Goal: Task Accomplishment & Management: Complete application form

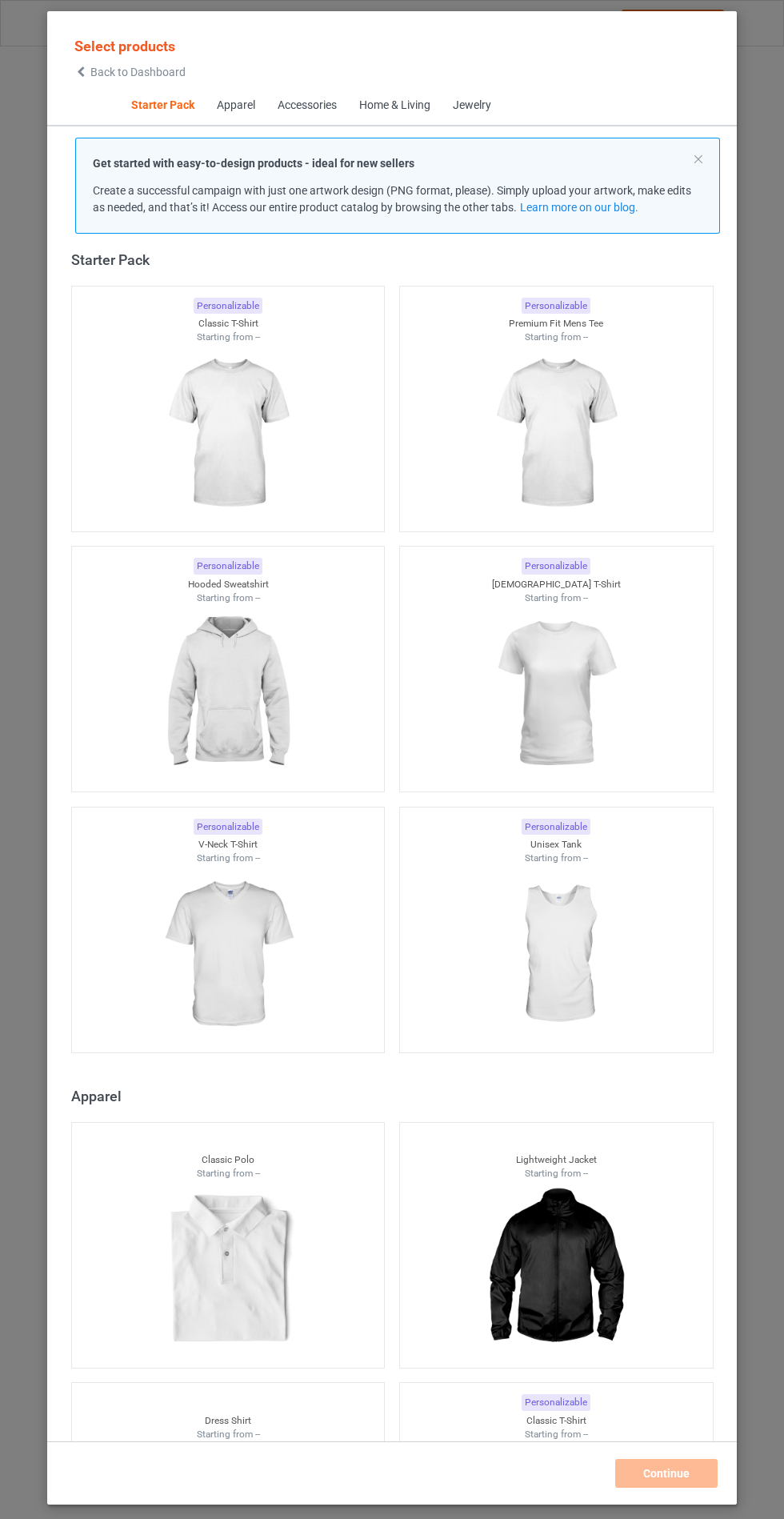
click at [252, 706] on img at bounding box center [227, 694] width 143 height 179
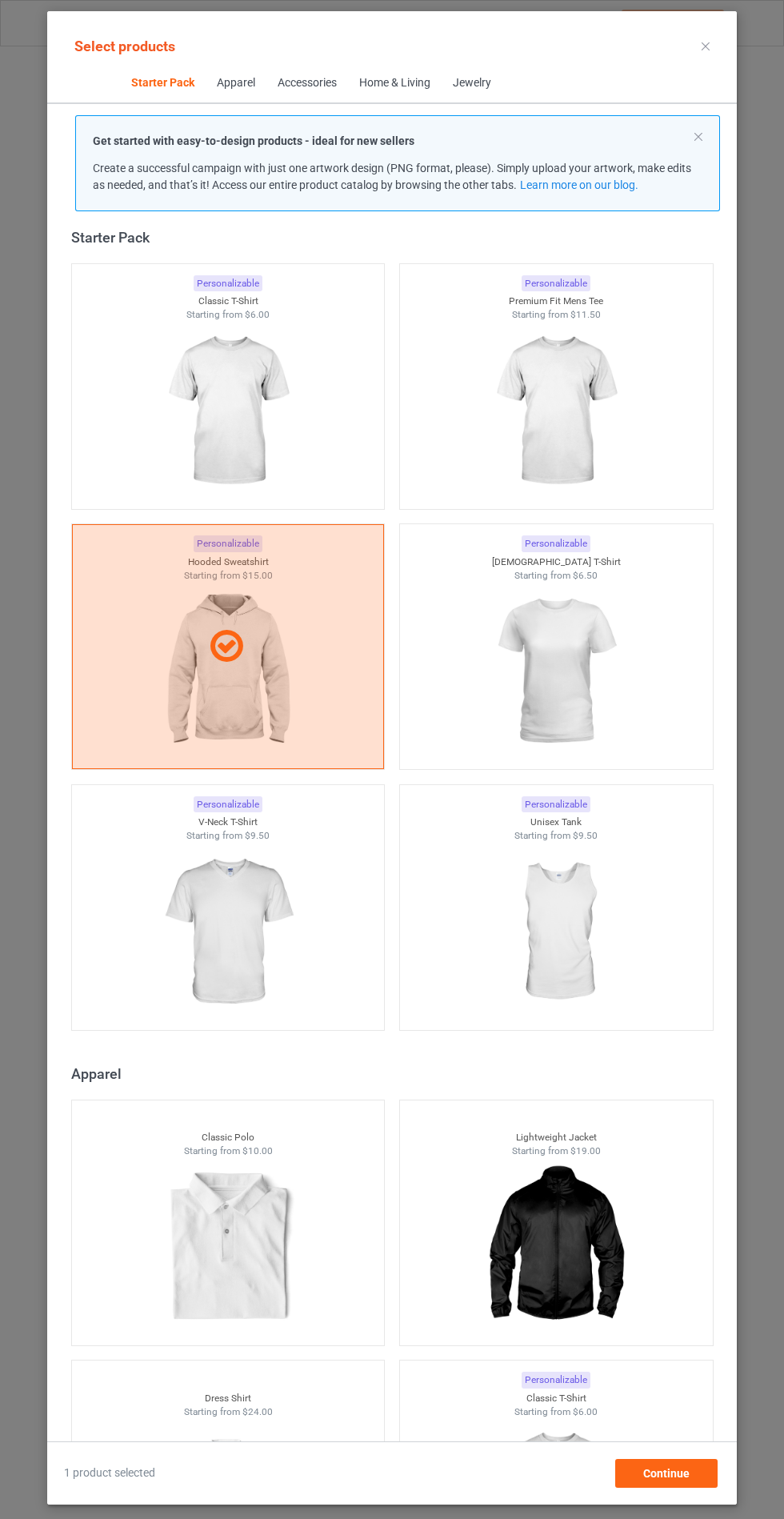
scroll to position [93, 0]
click at [702, 1465] on div "Continue" at bounding box center [666, 1473] width 103 height 29
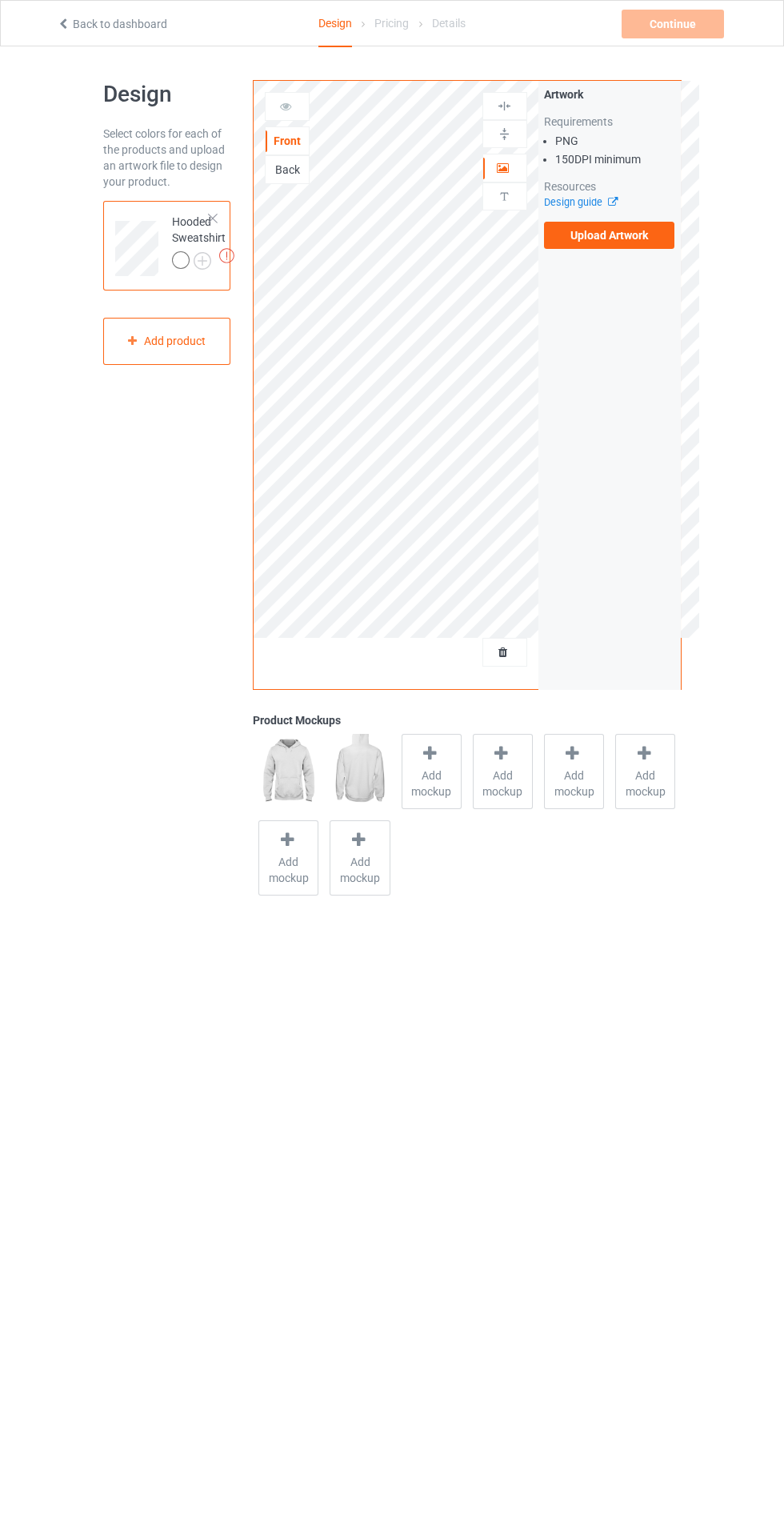
click at [646, 233] on label "Upload Artwork" at bounding box center [610, 235] width 132 height 27
click at [0, 0] on input "Upload Artwork" at bounding box center [0, 0] width 0 height 0
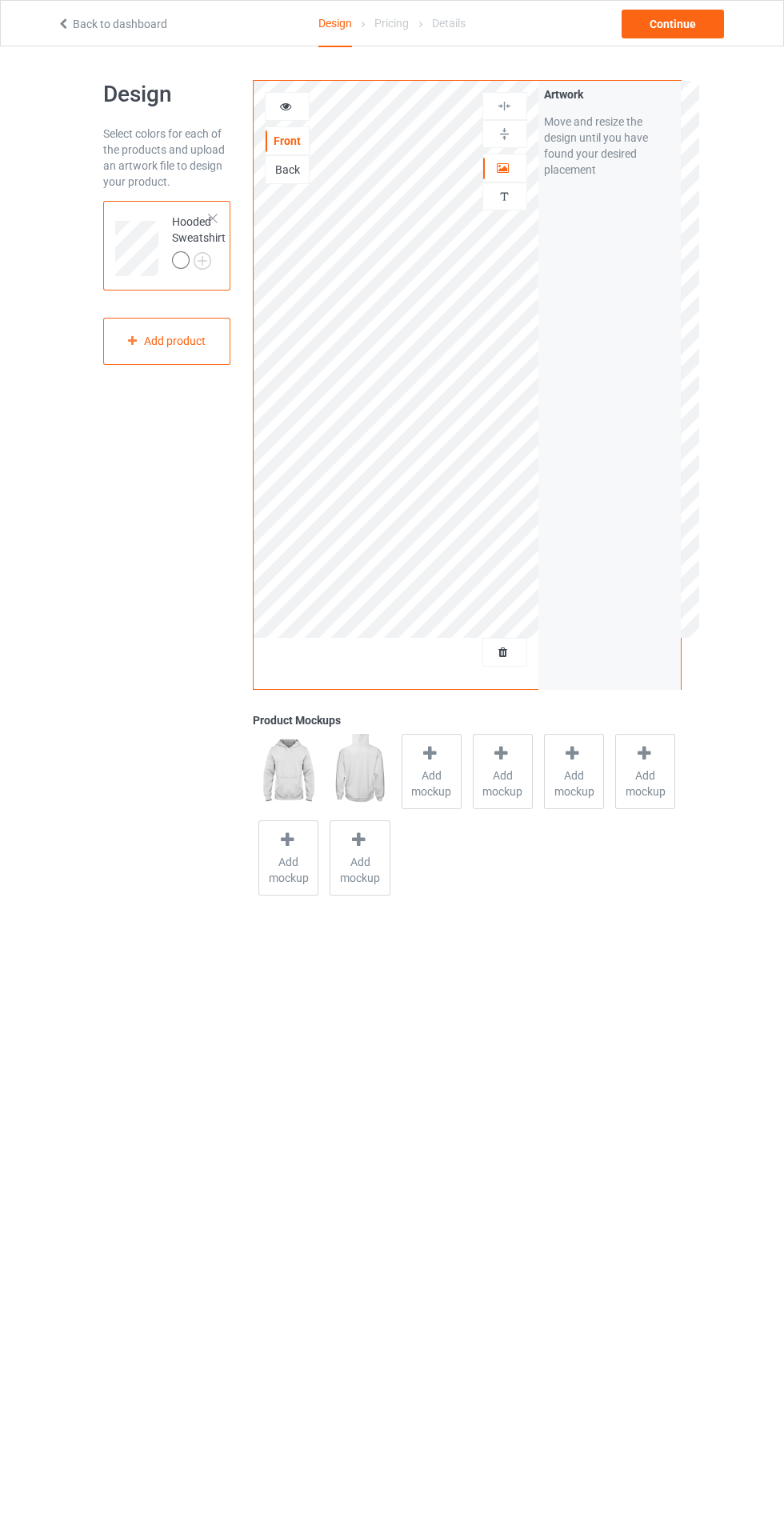
click at [436, 793] on span "Add mockup" at bounding box center [431, 783] width 59 height 32
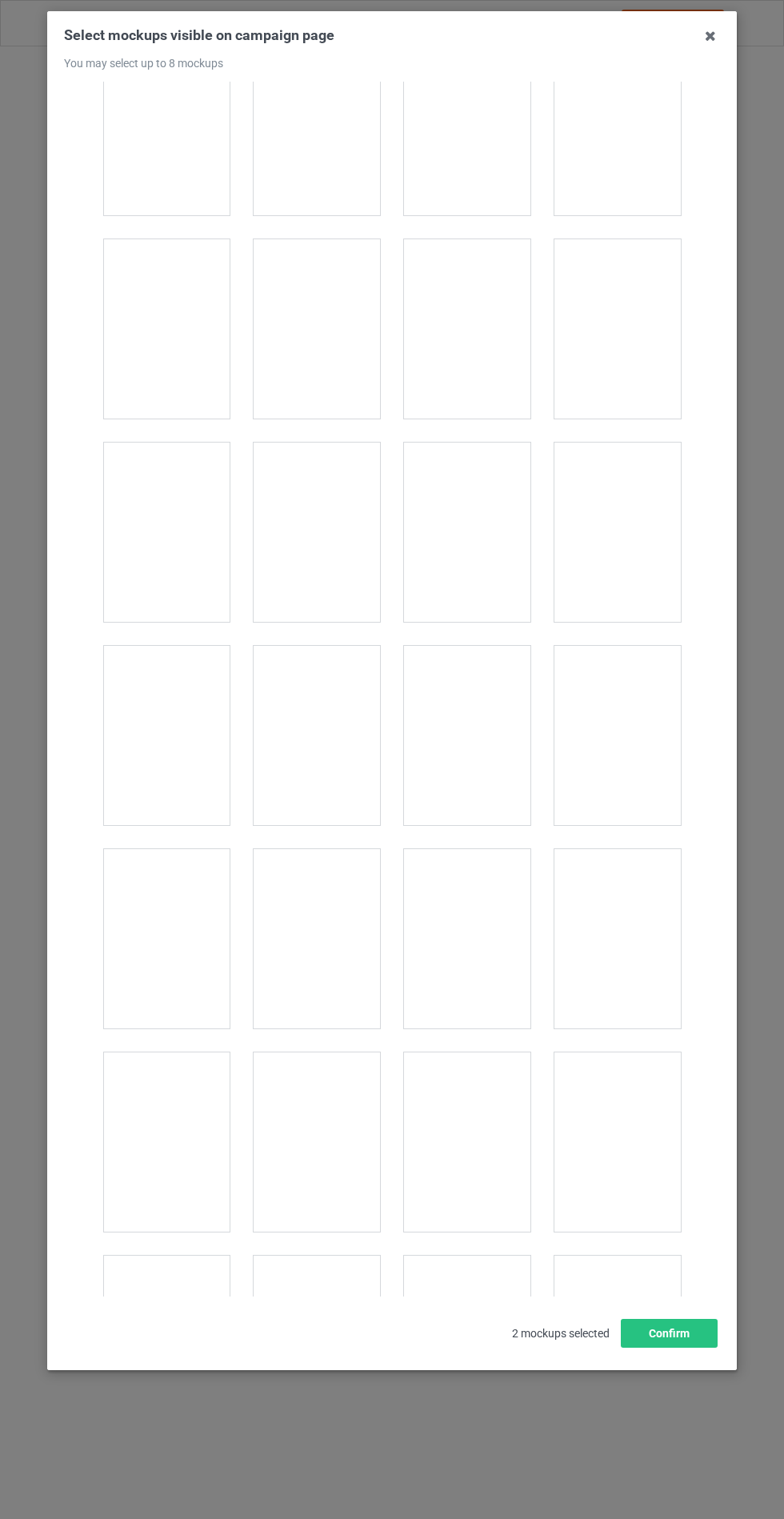
scroll to position [12917, 0]
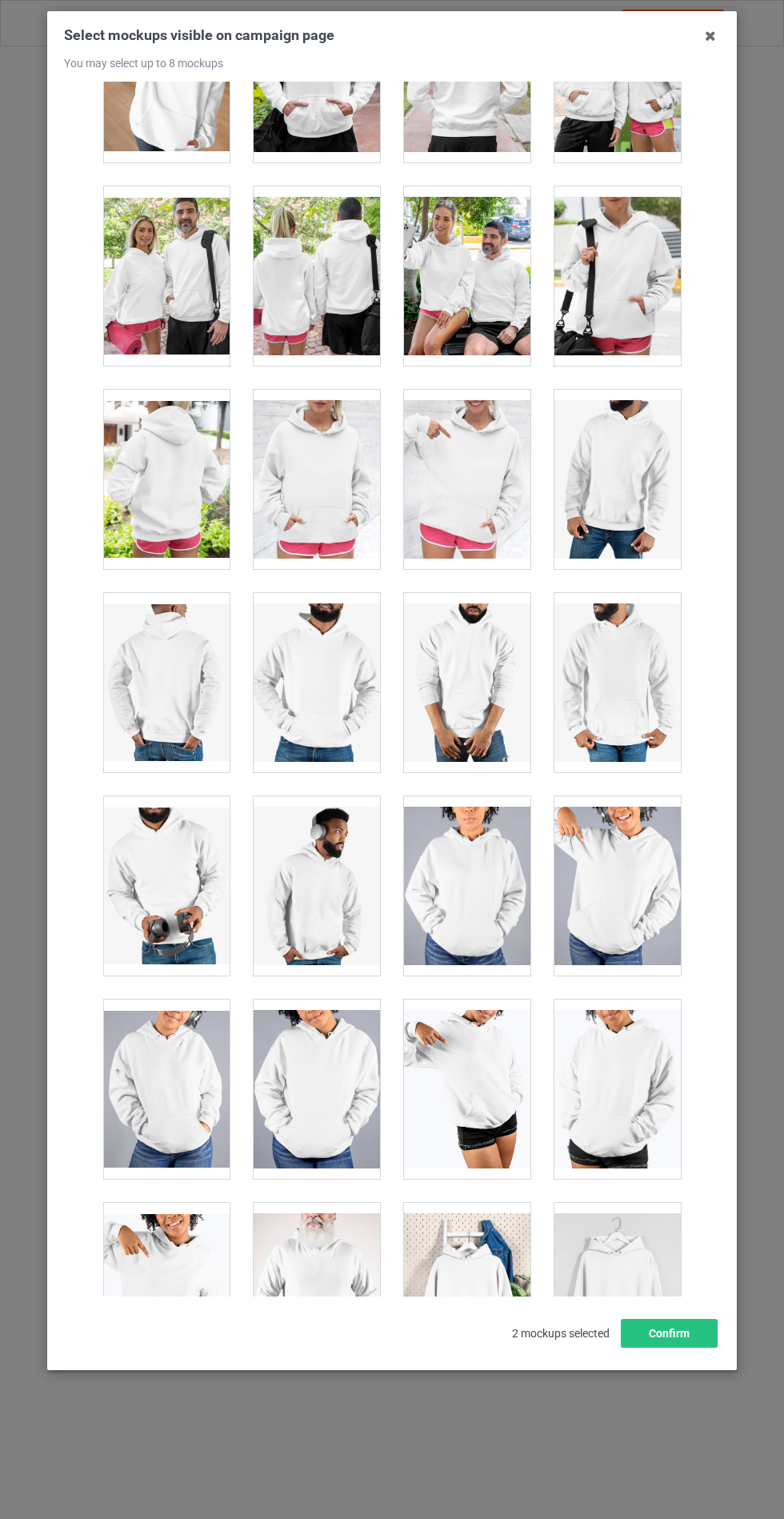
click at [350, 432] on div at bounding box center [317, 479] width 126 height 179
click at [654, 1348] on button "Confirm" at bounding box center [669, 1333] width 96 height 29
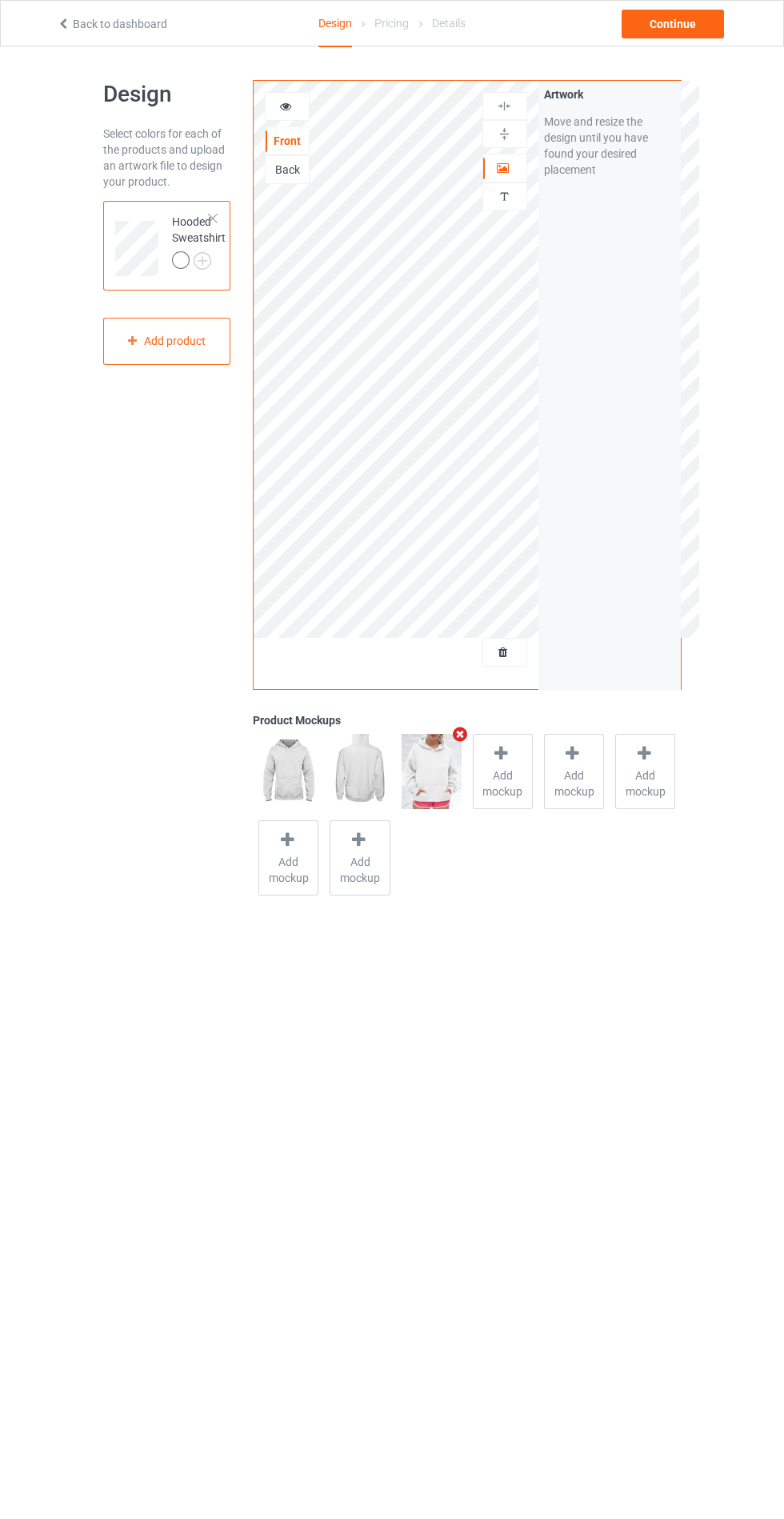
click at [0, 0] on img at bounding box center [0, 0] width 0 height 0
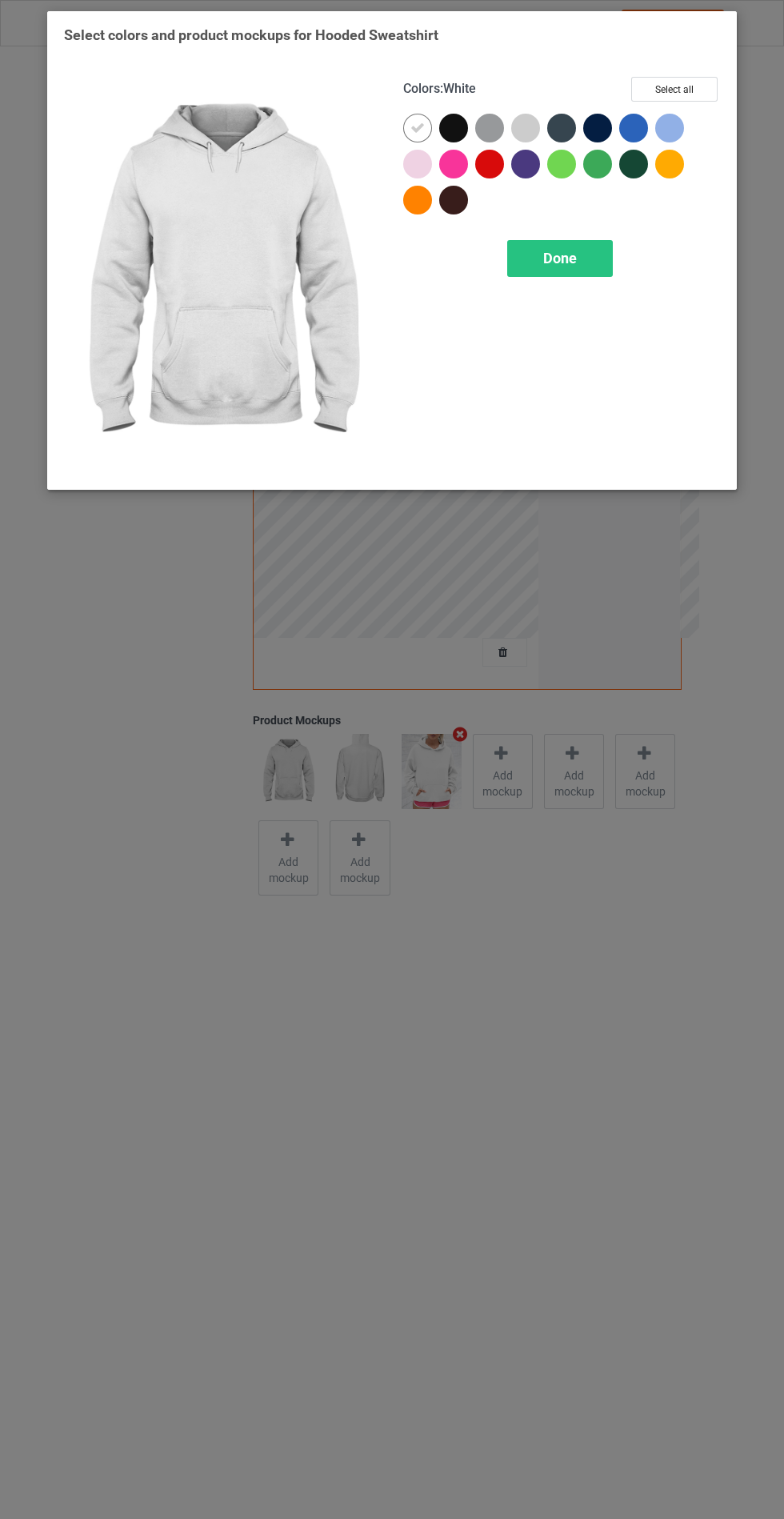
click at [449, 126] on div at bounding box center [453, 128] width 29 height 29
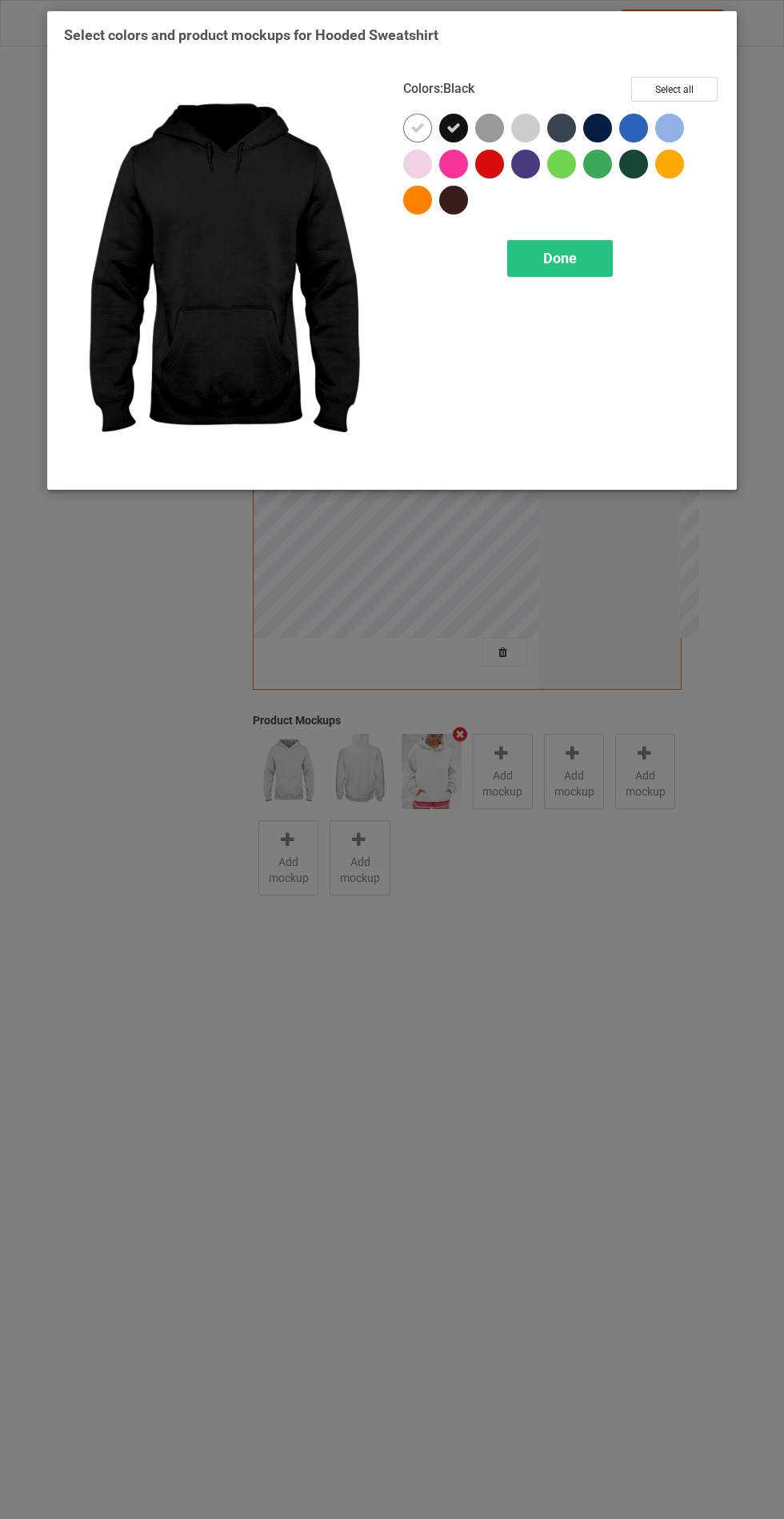
click at [490, 127] on div at bounding box center [489, 128] width 29 height 29
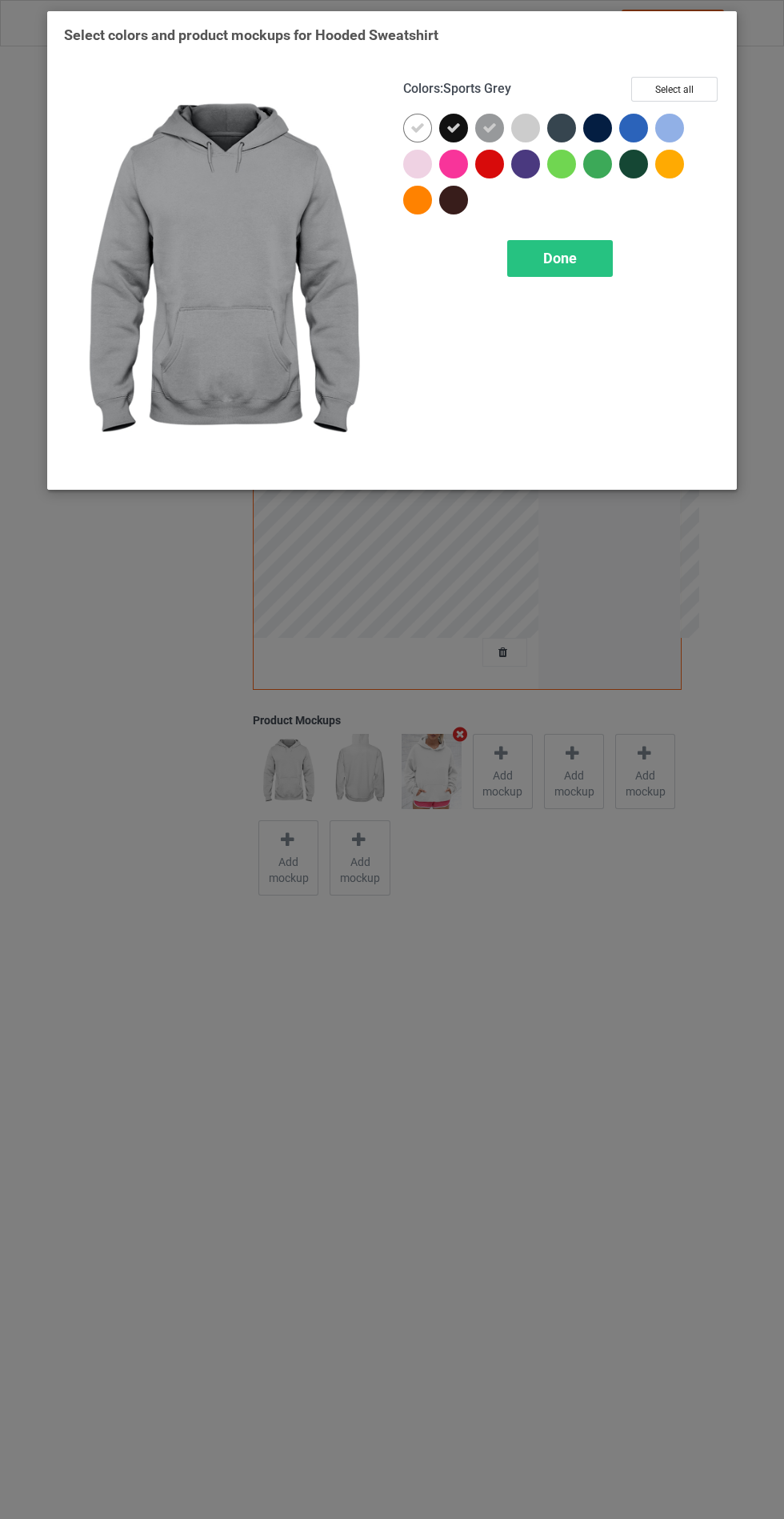
click at [523, 124] on div at bounding box center [525, 128] width 29 height 29
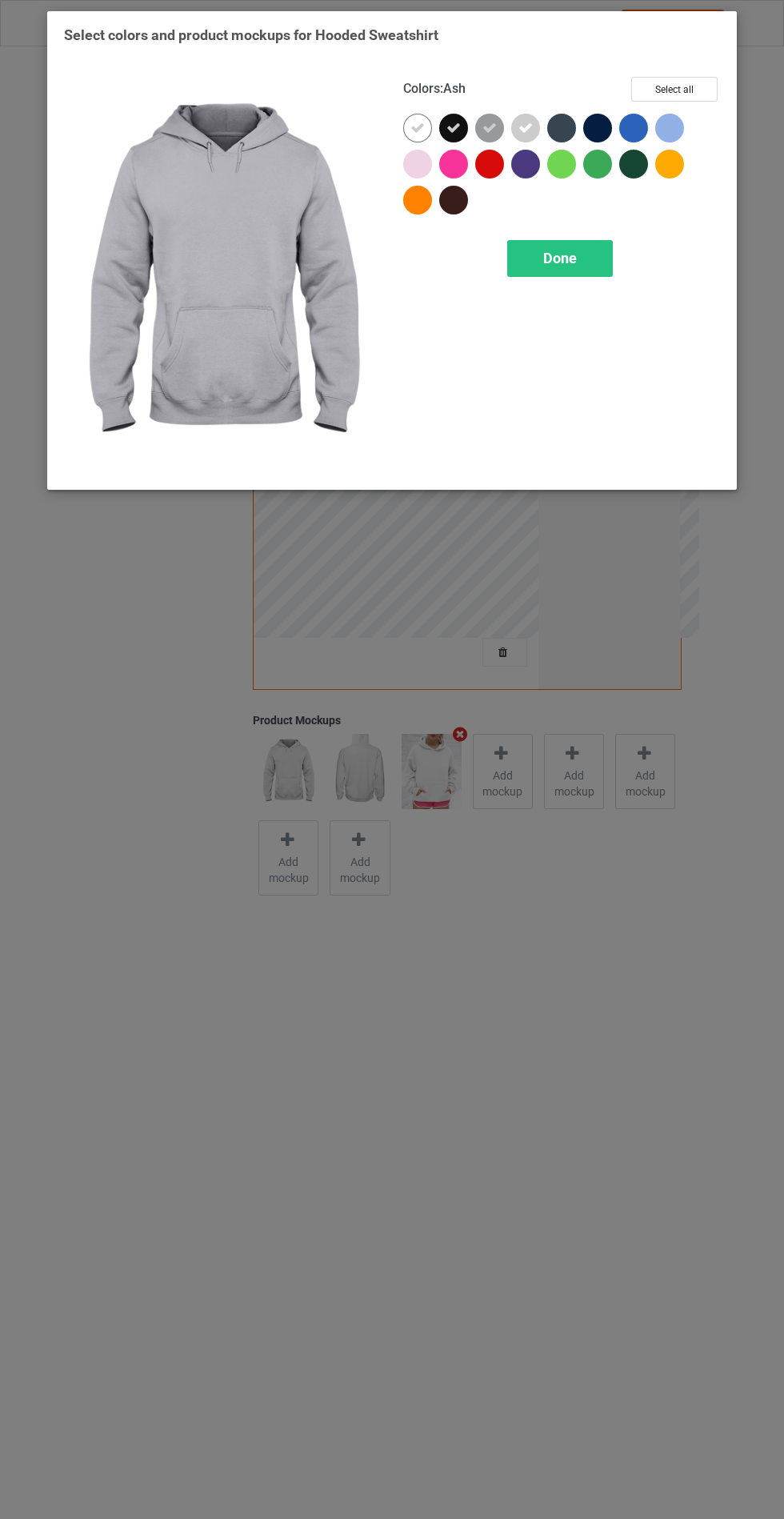
click at [536, 121] on div at bounding box center [525, 128] width 29 height 29
click at [595, 124] on div at bounding box center [597, 128] width 29 height 29
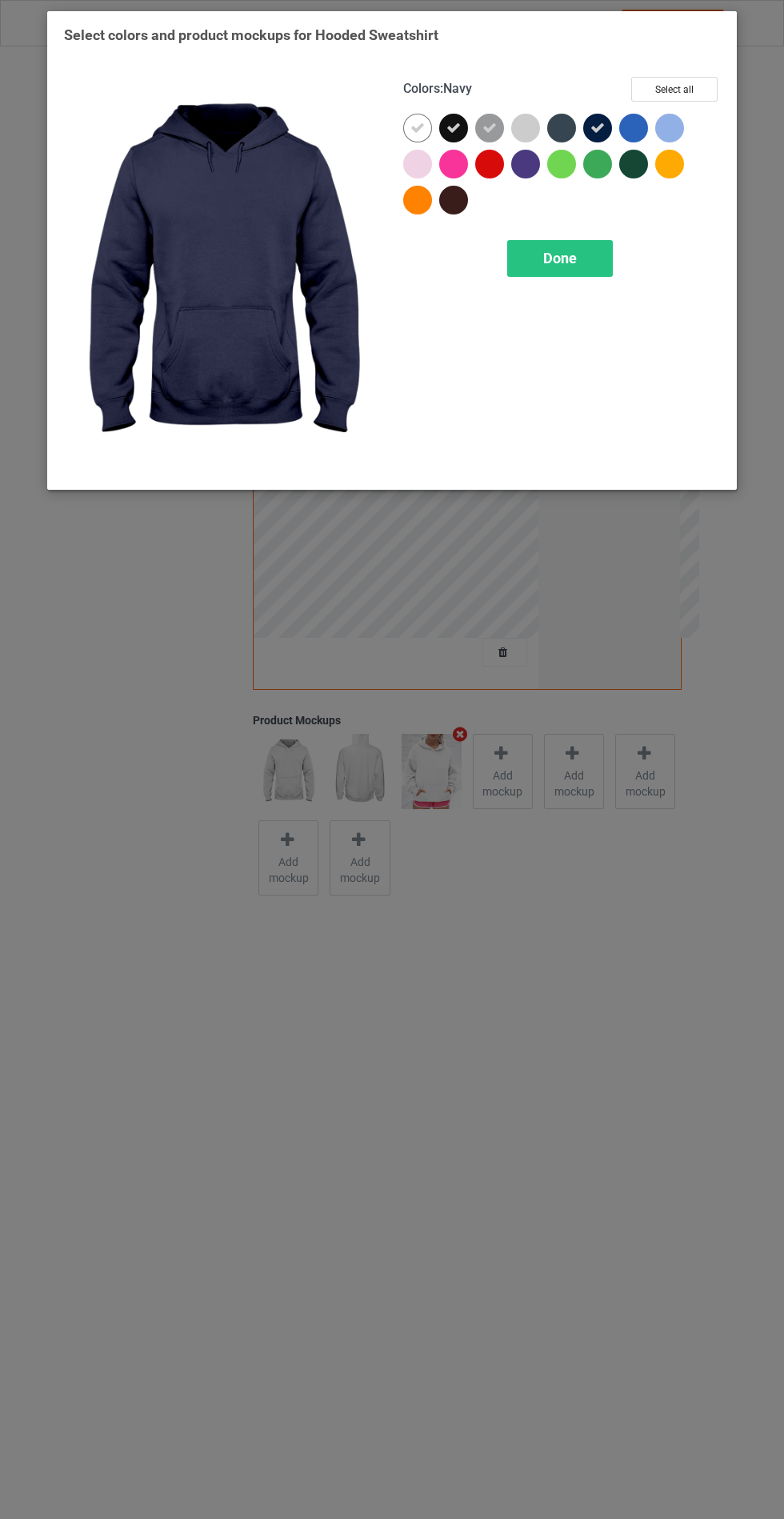
click at [554, 127] on div at bounding box center [561, 128] width 29 height 29
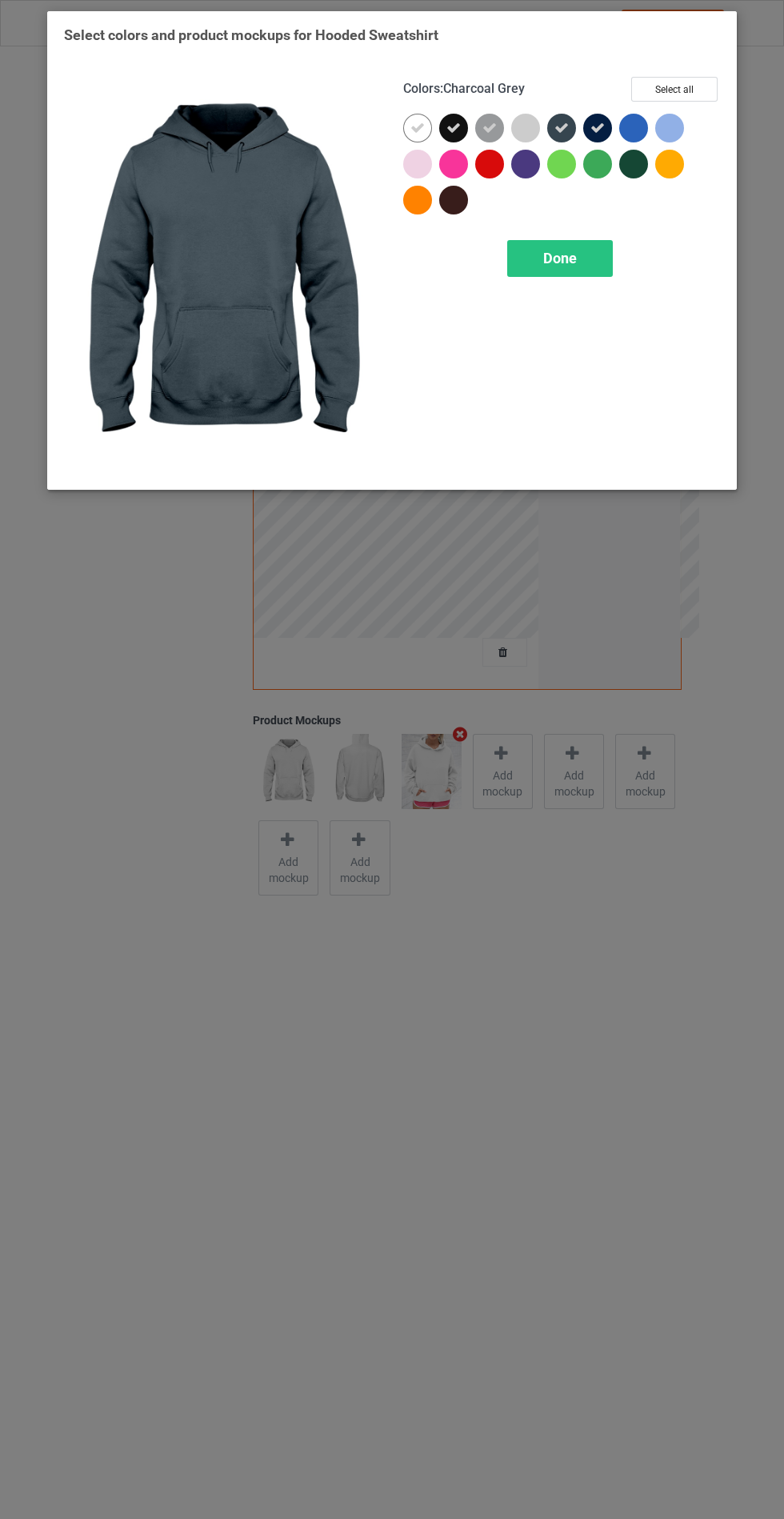
click at [520, 120] on div at bounding box center [525, 128] width 29 height 29
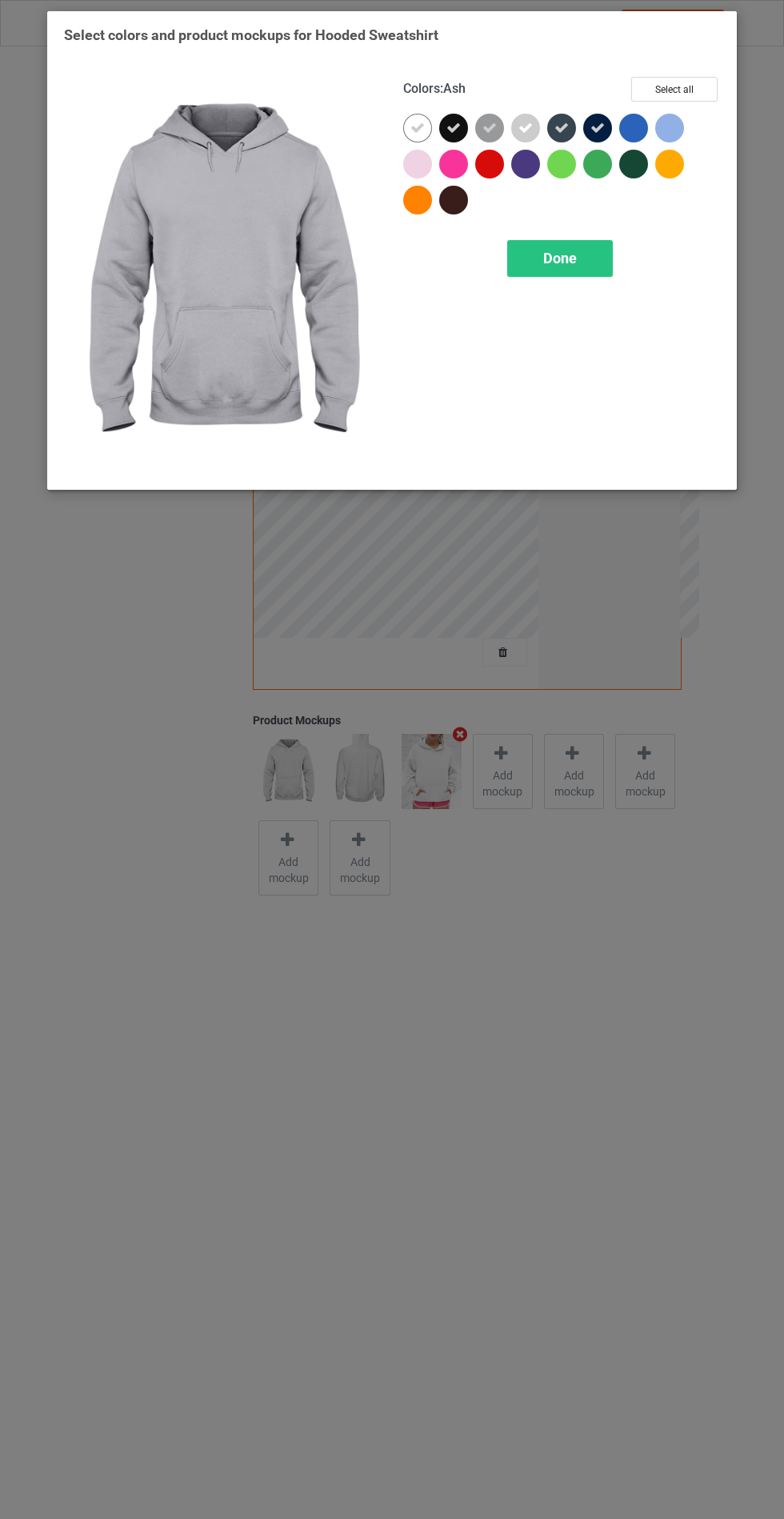
click at [658, 128] on div at bounding box center [669, 128] width 29 height 29
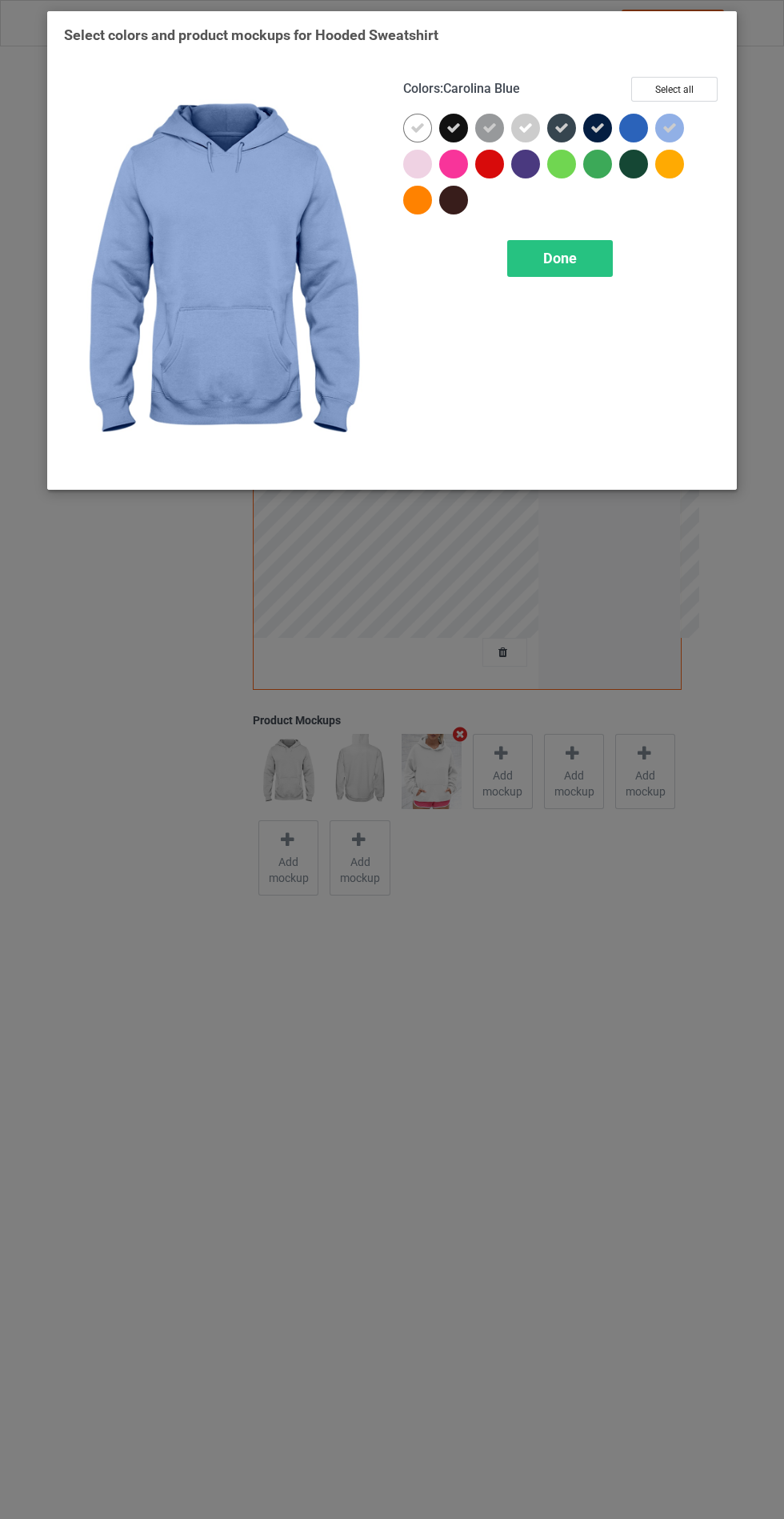
click at [414, 150] on div at bounding box center [417, 164] width 29 height 29
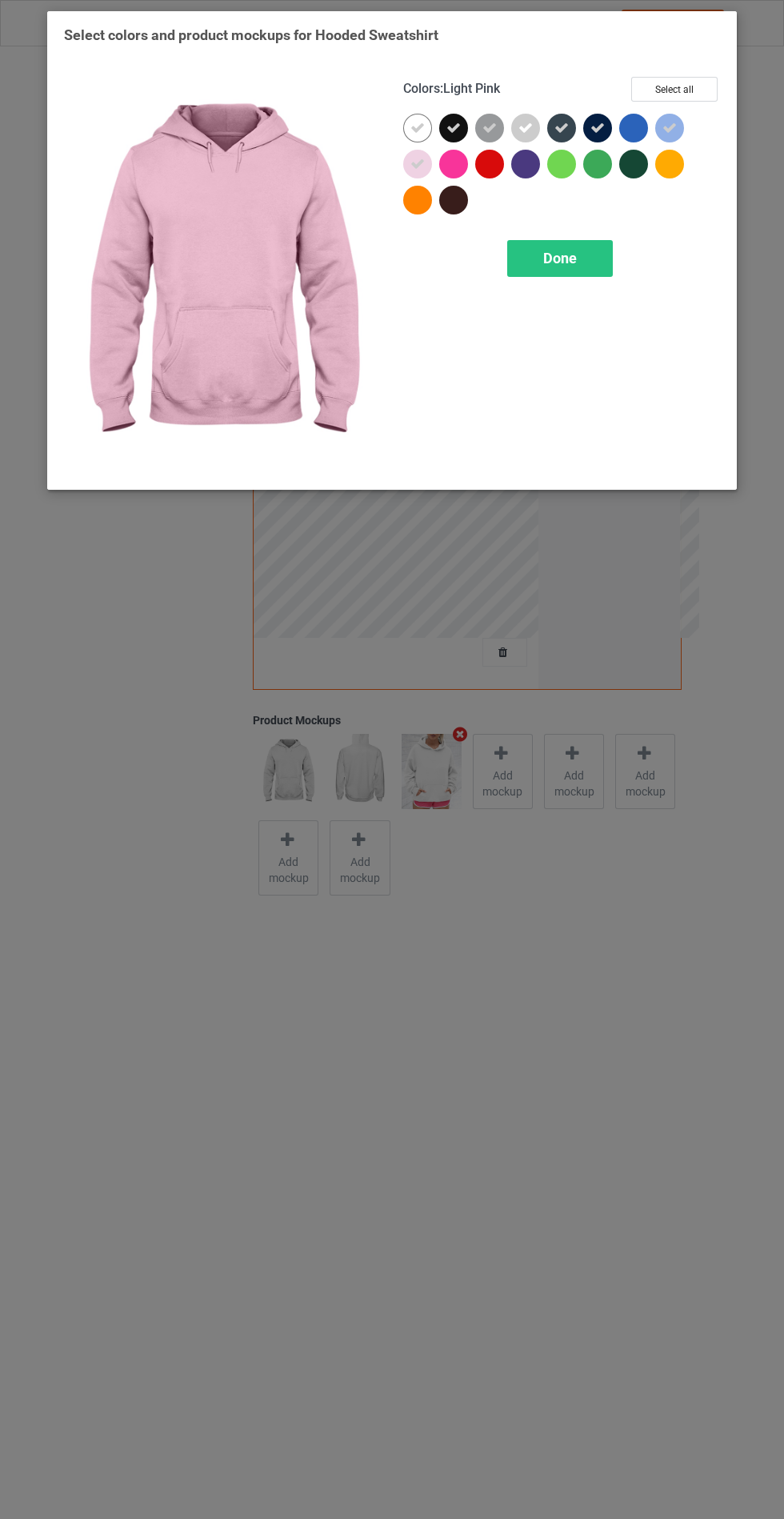
click at [536, 246] on div "Done" at bounding box center [560, 259] width 105 height 37
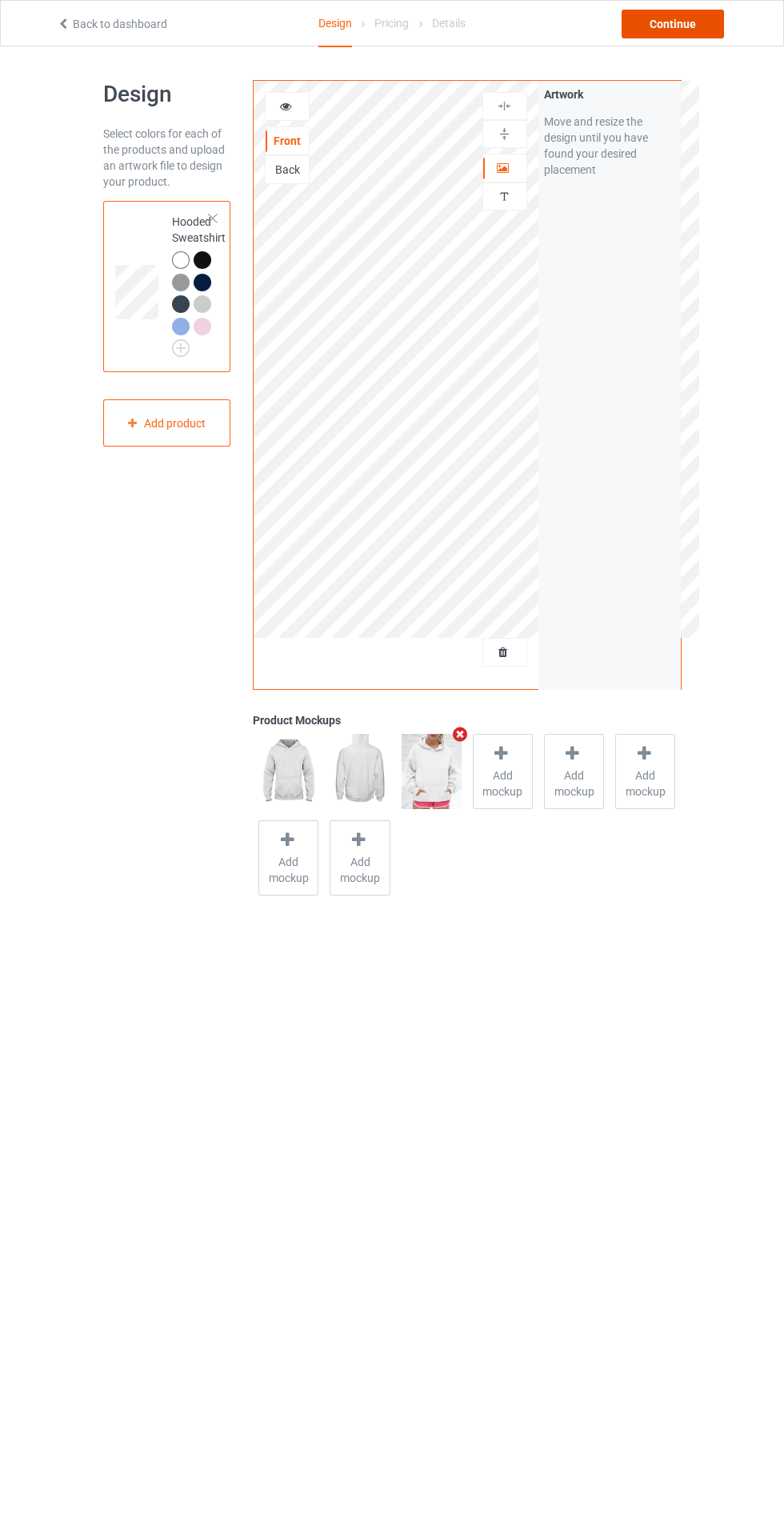
click at [700, 32] on div "Continue" at bounding box center [673, 24] width 103 height 29
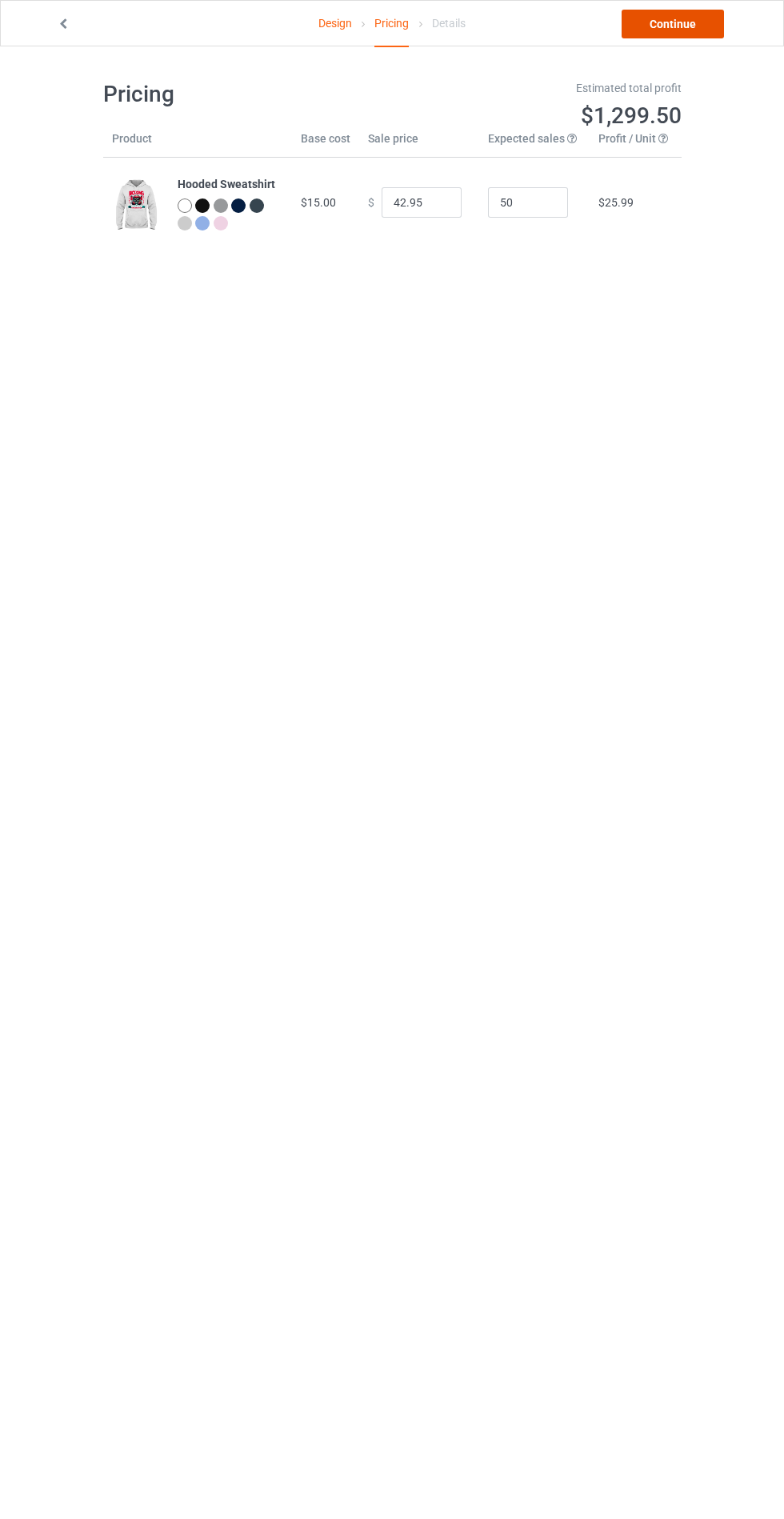
click at [691, 11] on link "Continue" at bounding box center [673, 24] width 103 height 29
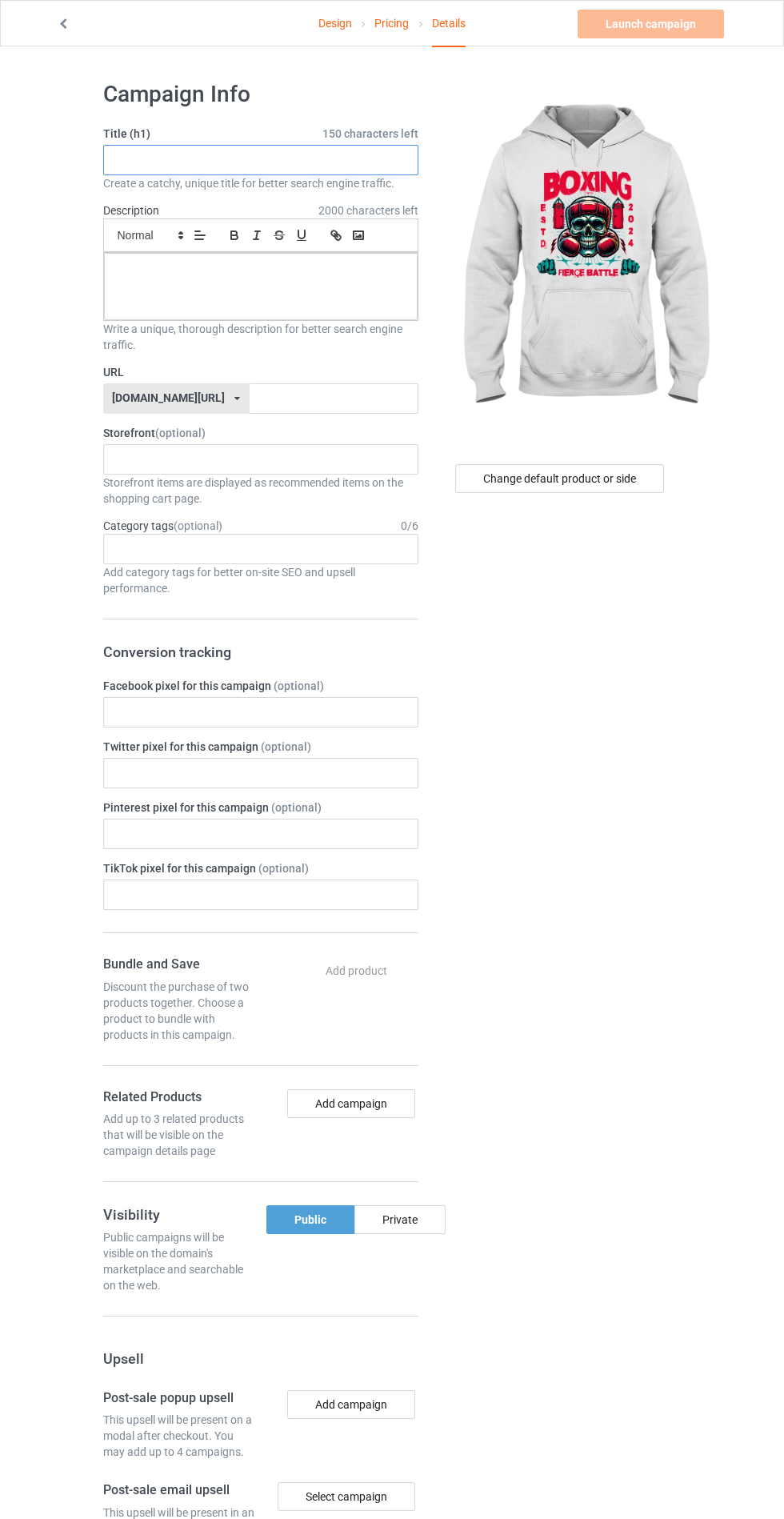
click at [232, 164] on input "text" at bounding box center [261, 160] width 316 height 31
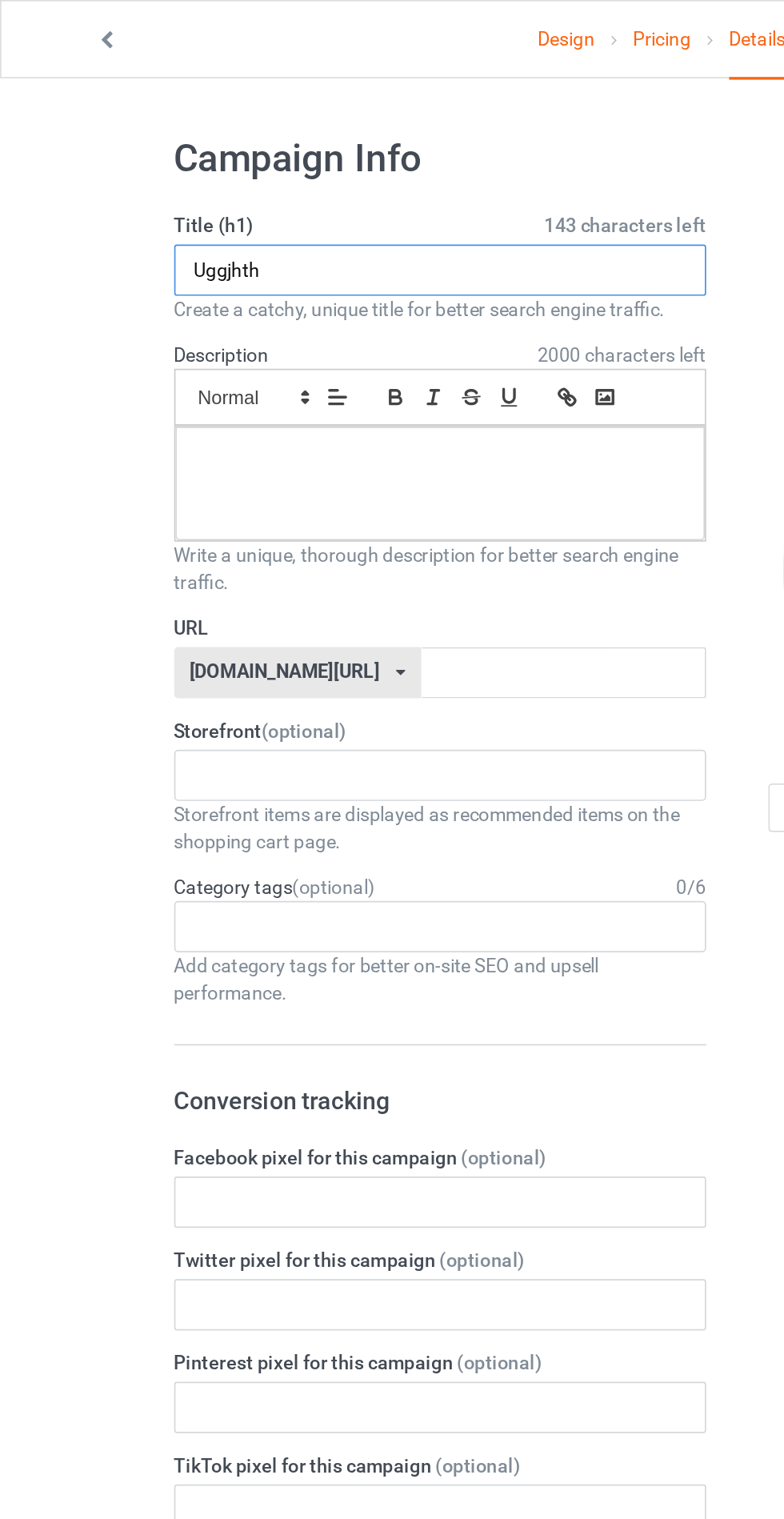
type input "Uggjhth"
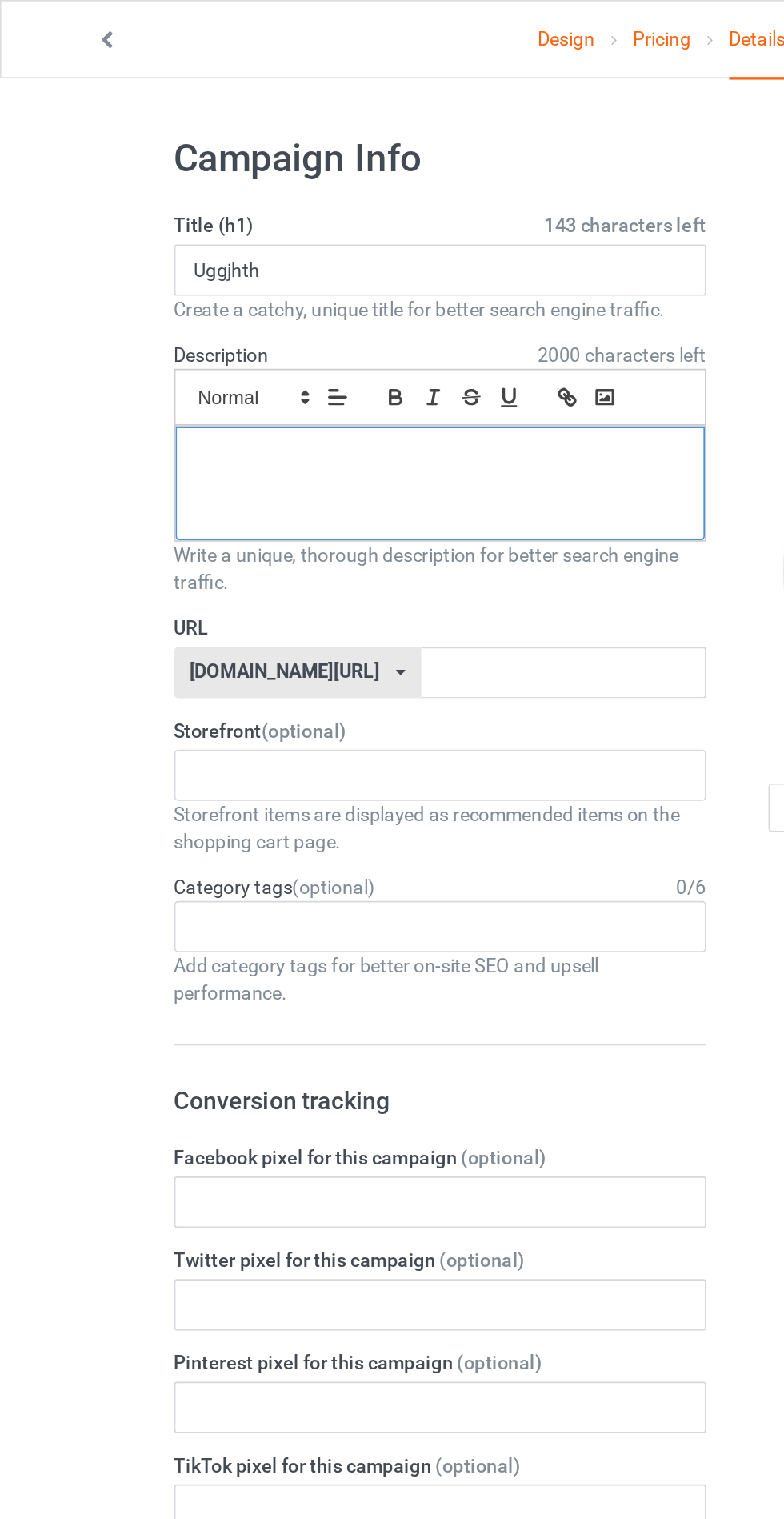
click at [225, 270] on p at bounding box center [260, 270] width 289 height 15
click at [294, 395] on input "text" at bounding box center [334, 398] width 169 height 31
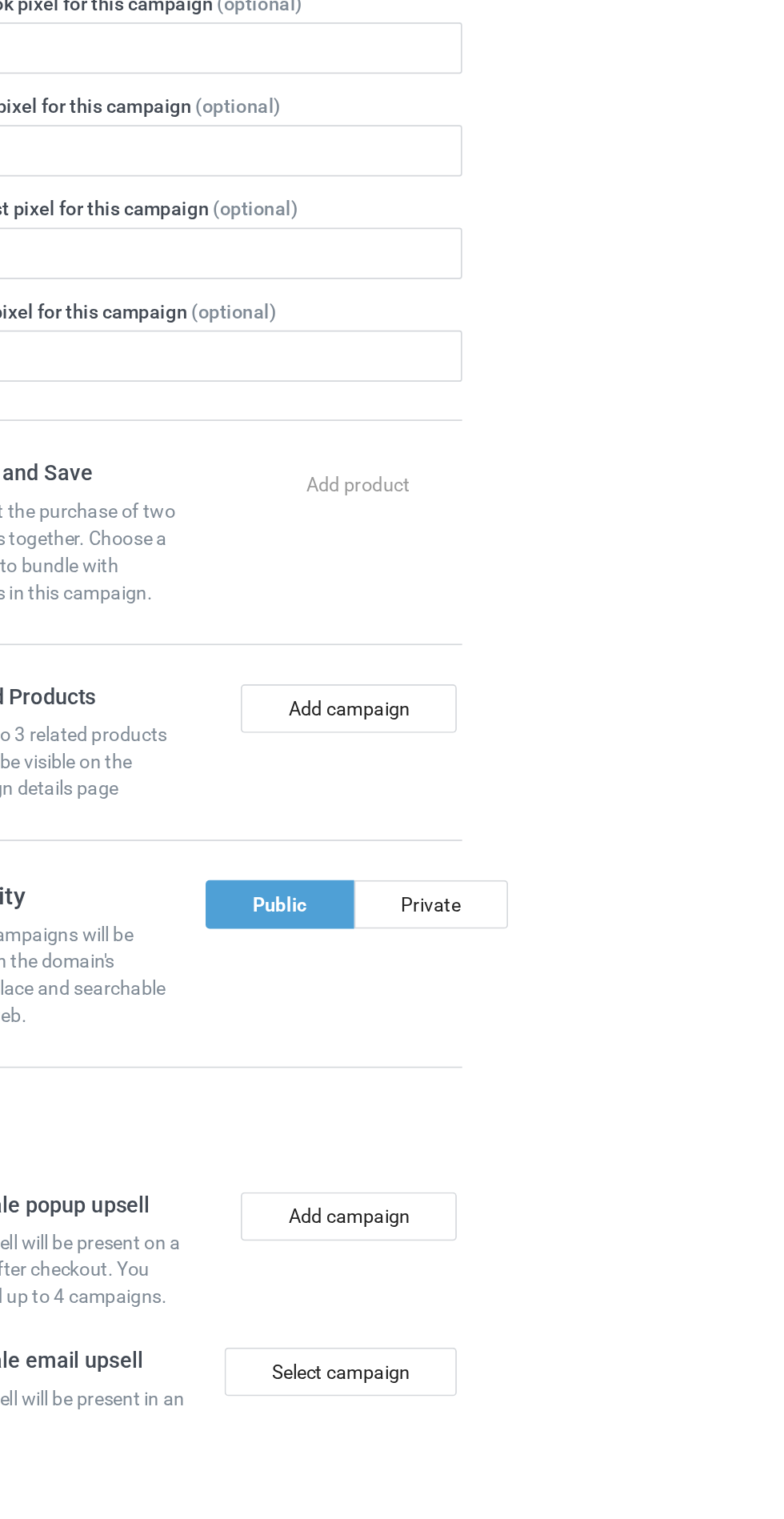
type input "Jhrhygf"
click at [392, 1185] on form "Title (h1) 143 characters left Uggjhth Create a catchy, unique title for better…" at bounding box center [261, 939] width 316 height 1629
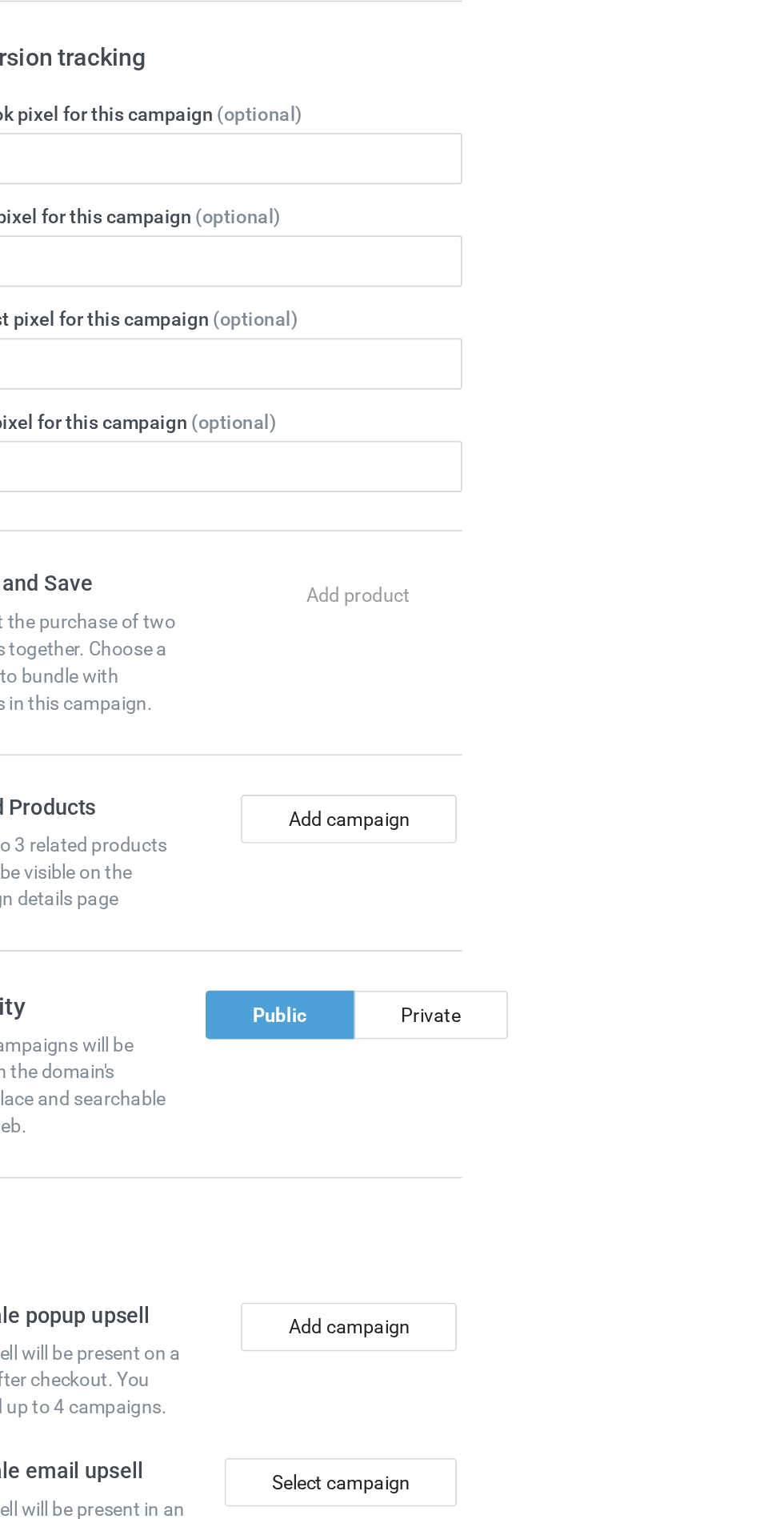
click at [410, 1141] on div "Add campaign" at bounding box center [342, 1124] width 163 height 70
click at [405, 1216] on div "Private" at bounding box center [400, 1219] width 91 height 29
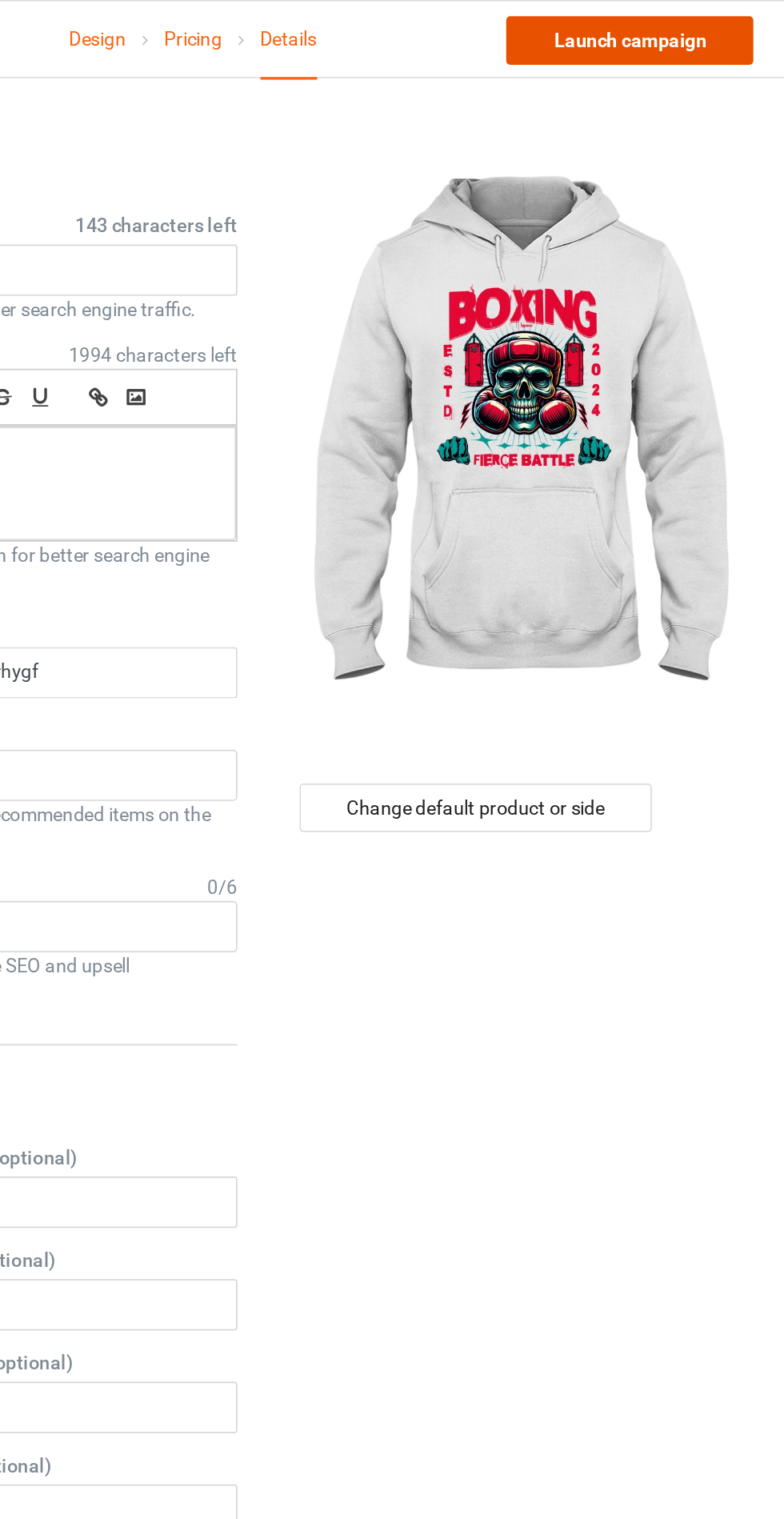
click at [666, 37] on link "Launch campaign" at bounding box center [651, 24] width 146 height 29
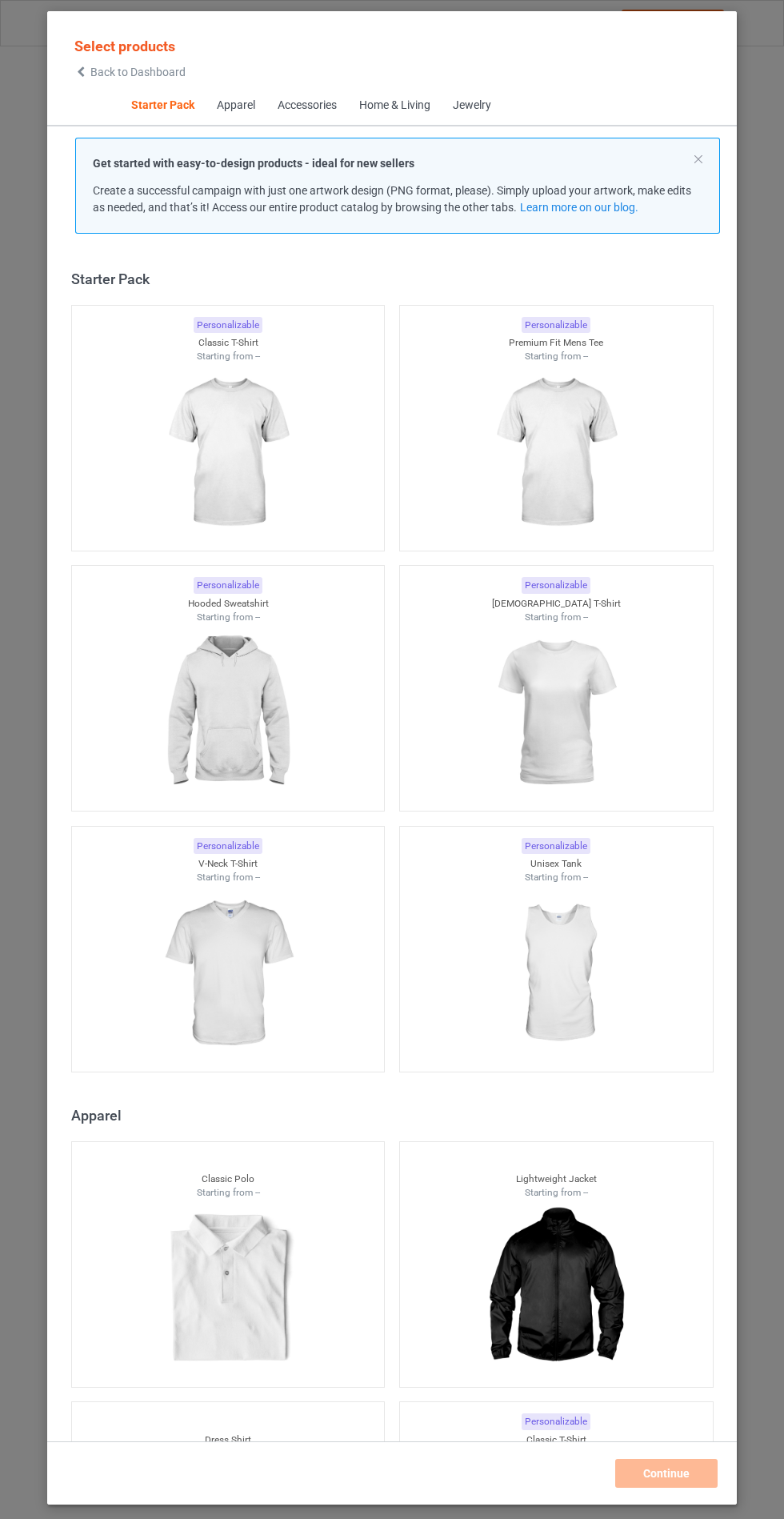
scroll to position [19, 0]
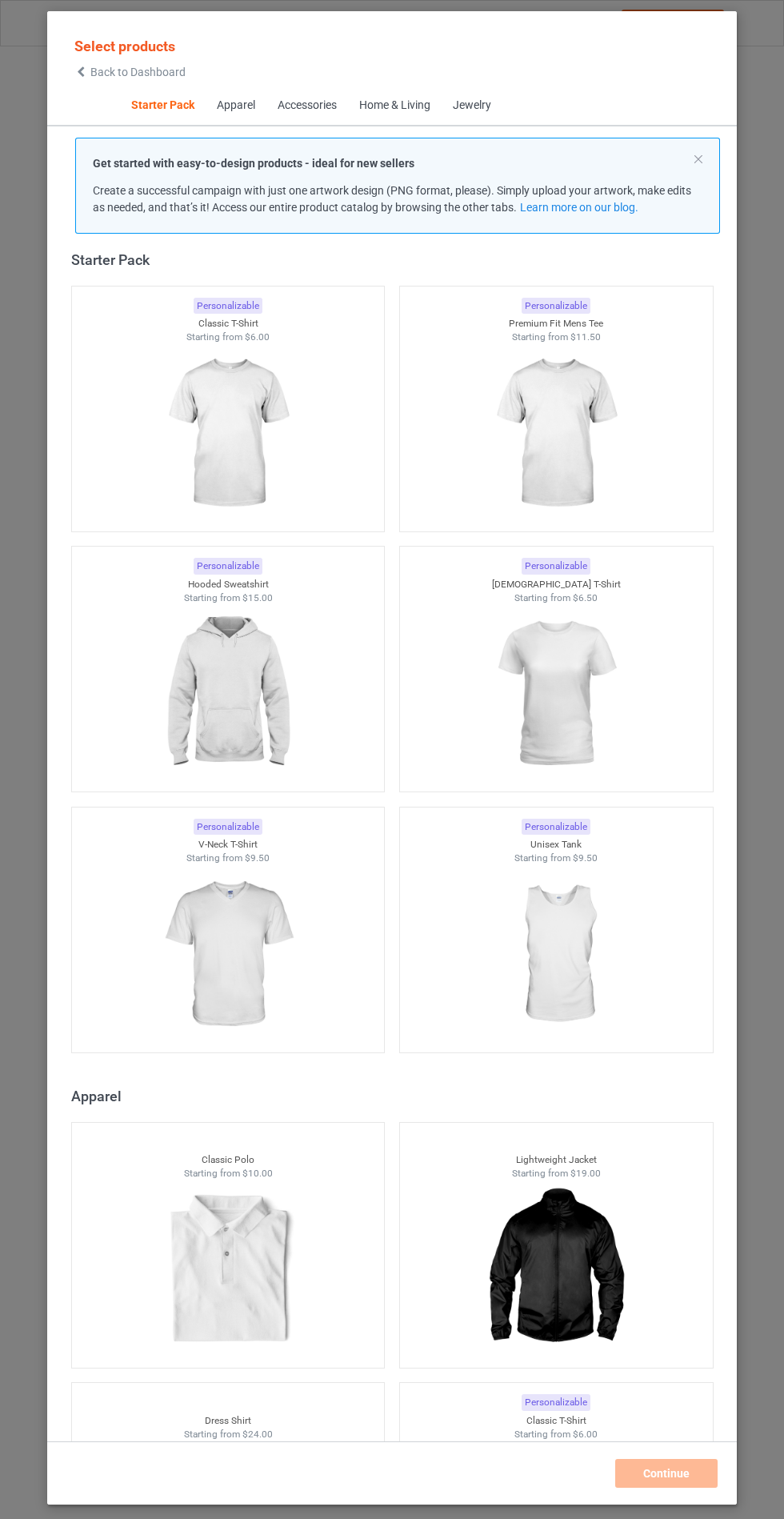
click at [253, 684] on img at bounding box center [227, 694] width 143 height 179
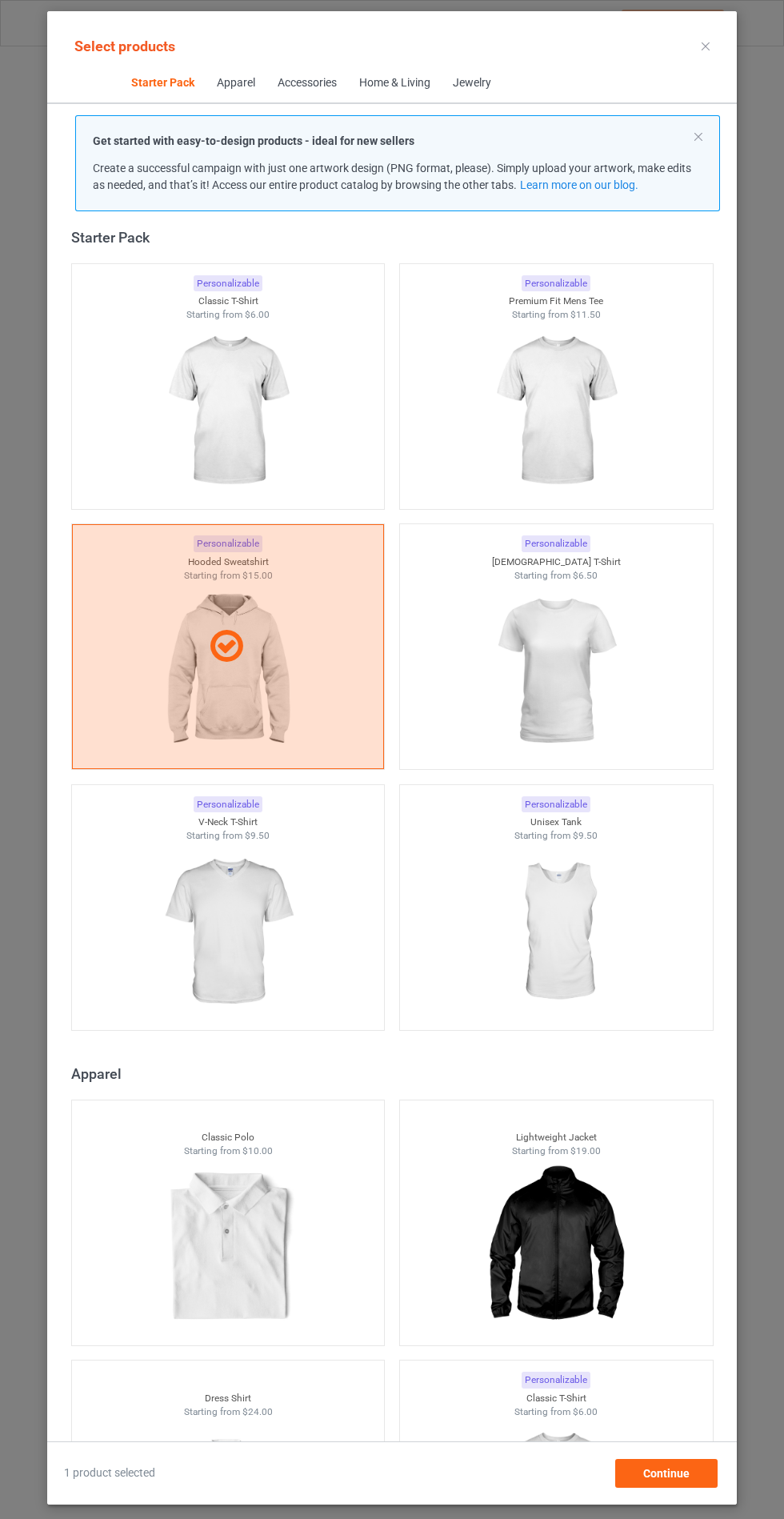
scroll to position [93, 0]
click at [638, 1453] on div "1 product selected Continue" at bounding box center [392, 1464] width 690 height 46
click at [676, 1474] on span "Continue" at bounding box center [666, 1473] width 46 height 13
